Goal: Task Accomplishment & Management: Manage account settings

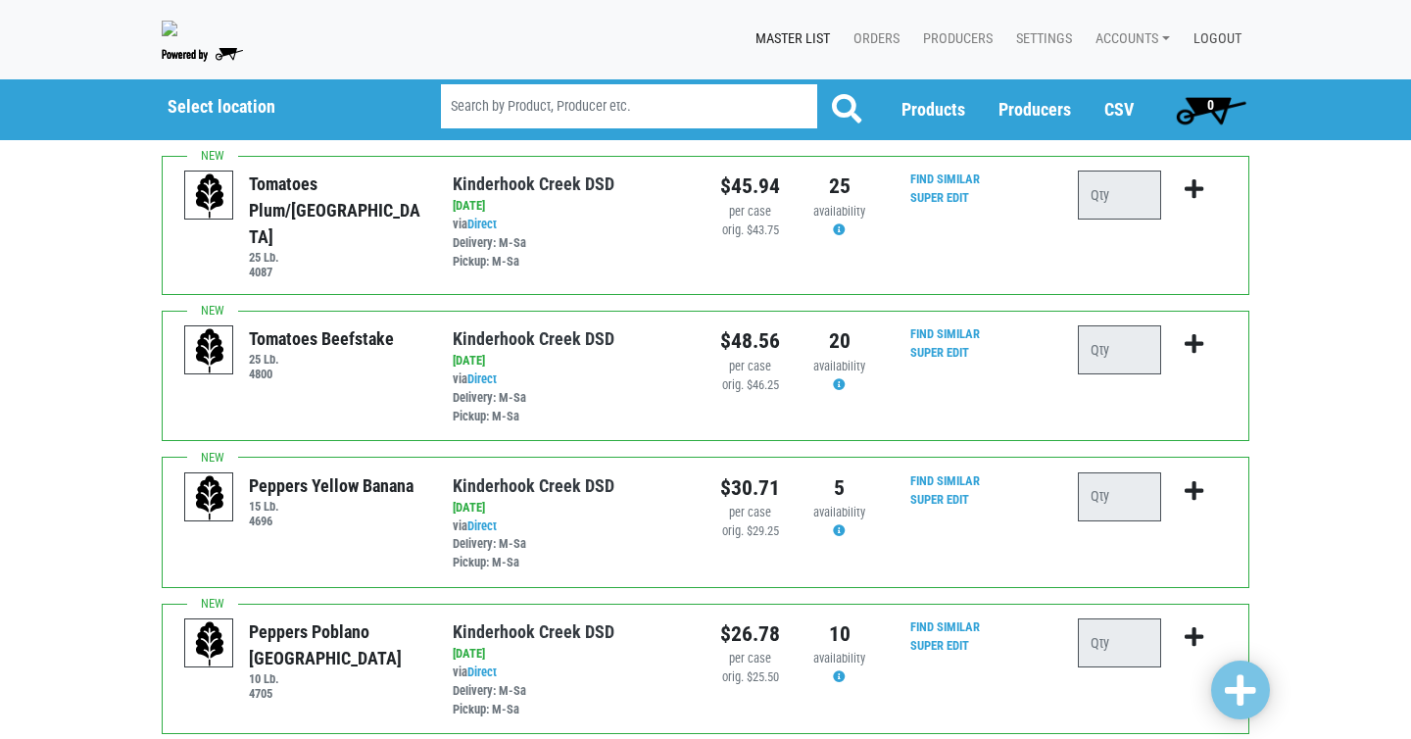
click at [1225, 39] on link "Logout" at bounding box center [1214, 39] width 72 height 37
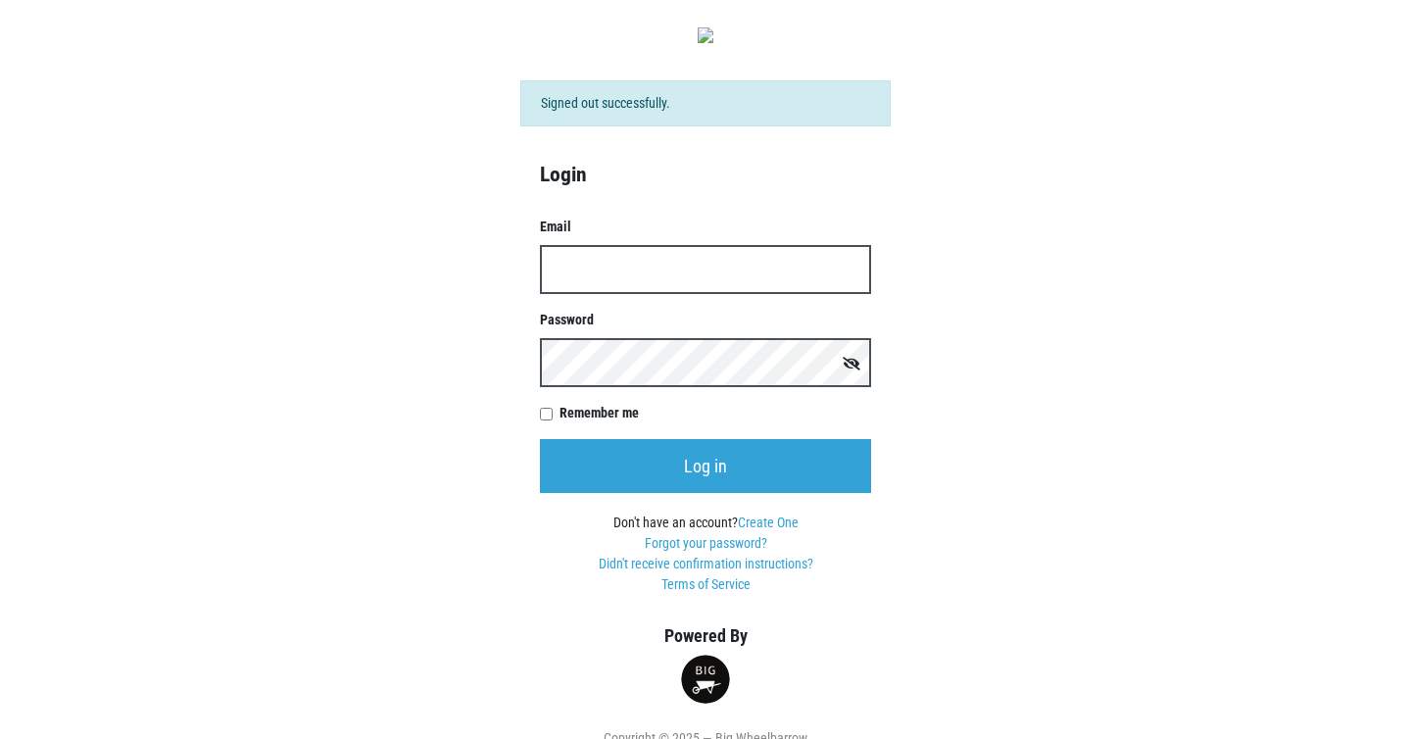
click at [636, 275] on input "Email" at bounding box center [705, 269] width 331 height 49
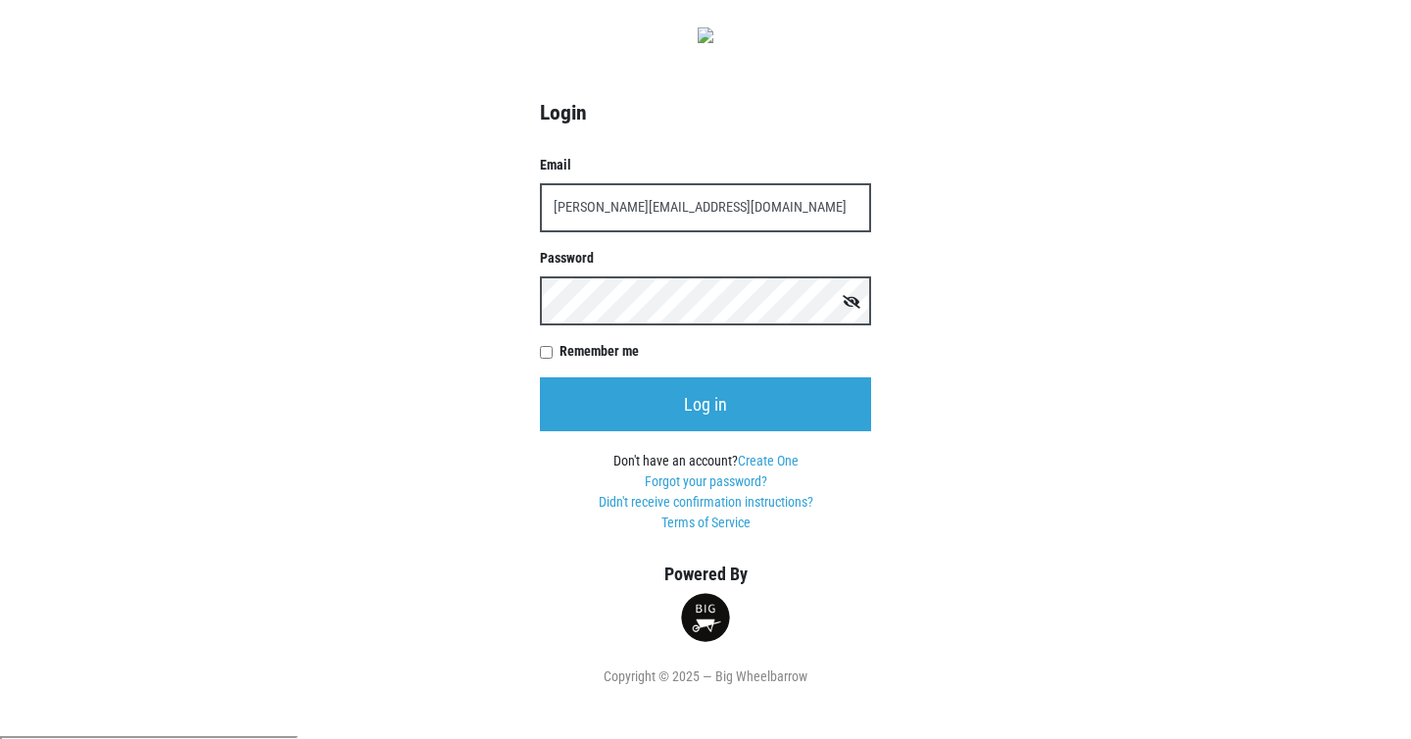
type input "sam@bigwheelbarrow.com"
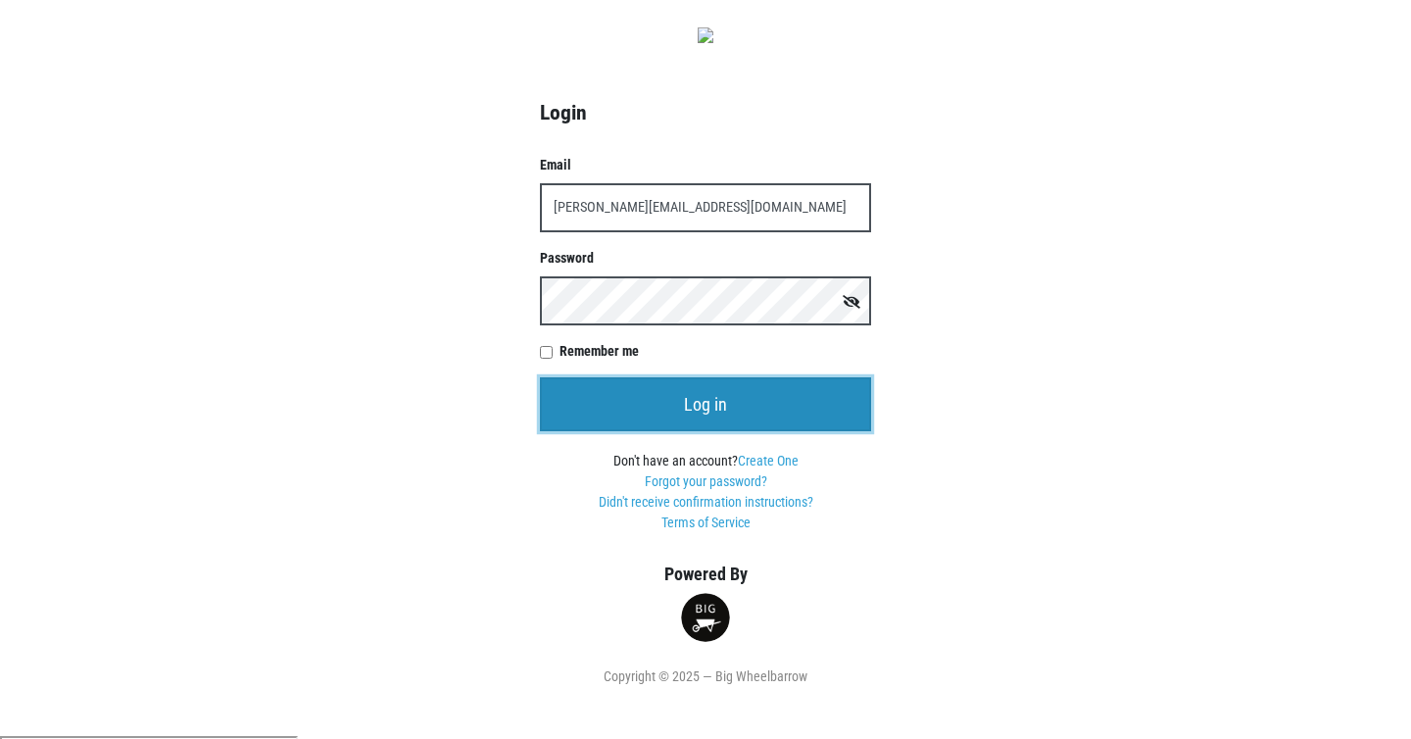
click at [773, 422] on input "Log in" at bounding box center [705, 404] width 331 height 54
